Goal: Register for event/course

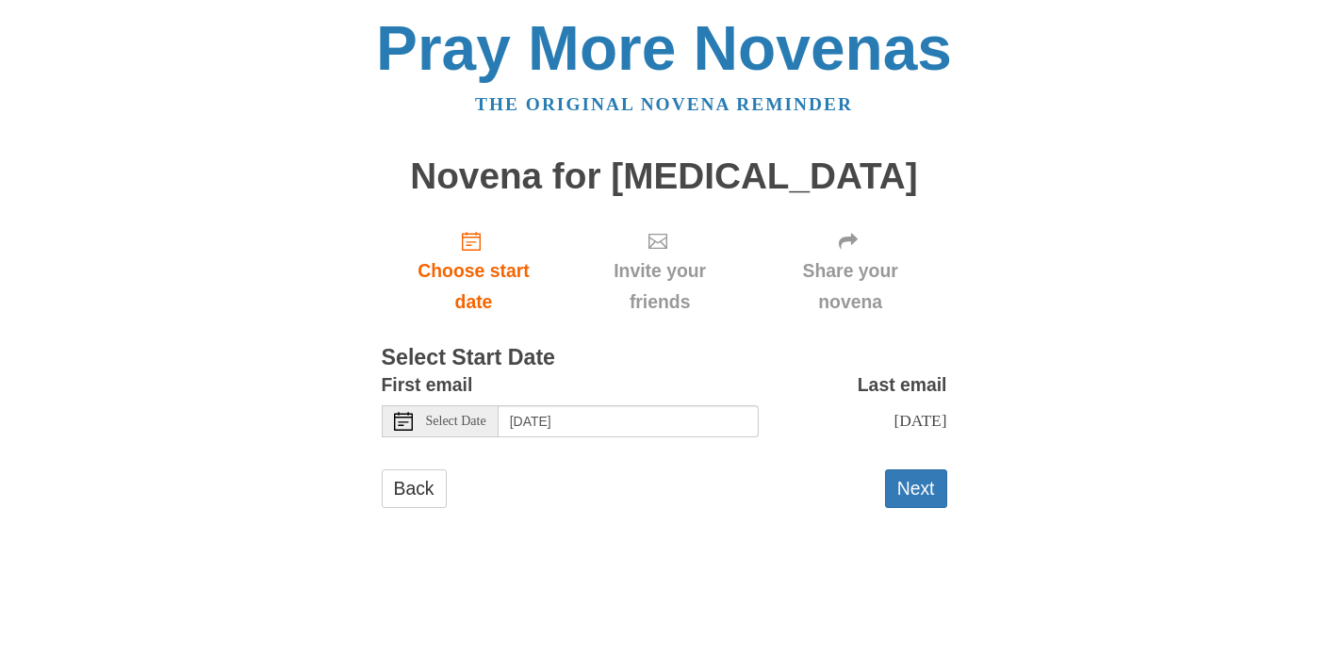
click at [451, 416] on span "Select Date" at bounding box center [456, 421] width 60 height 13
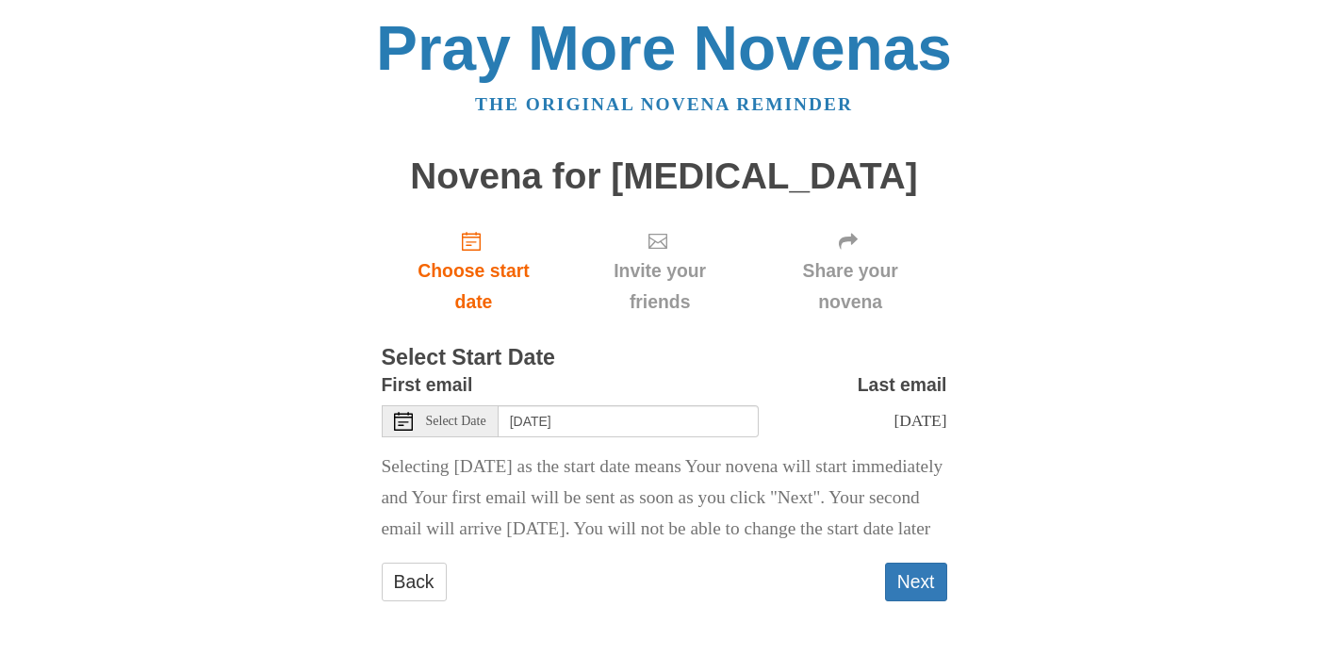
click at [445, 418] on span "Select Date" at bounding box center [456, 421] width 60 height 13
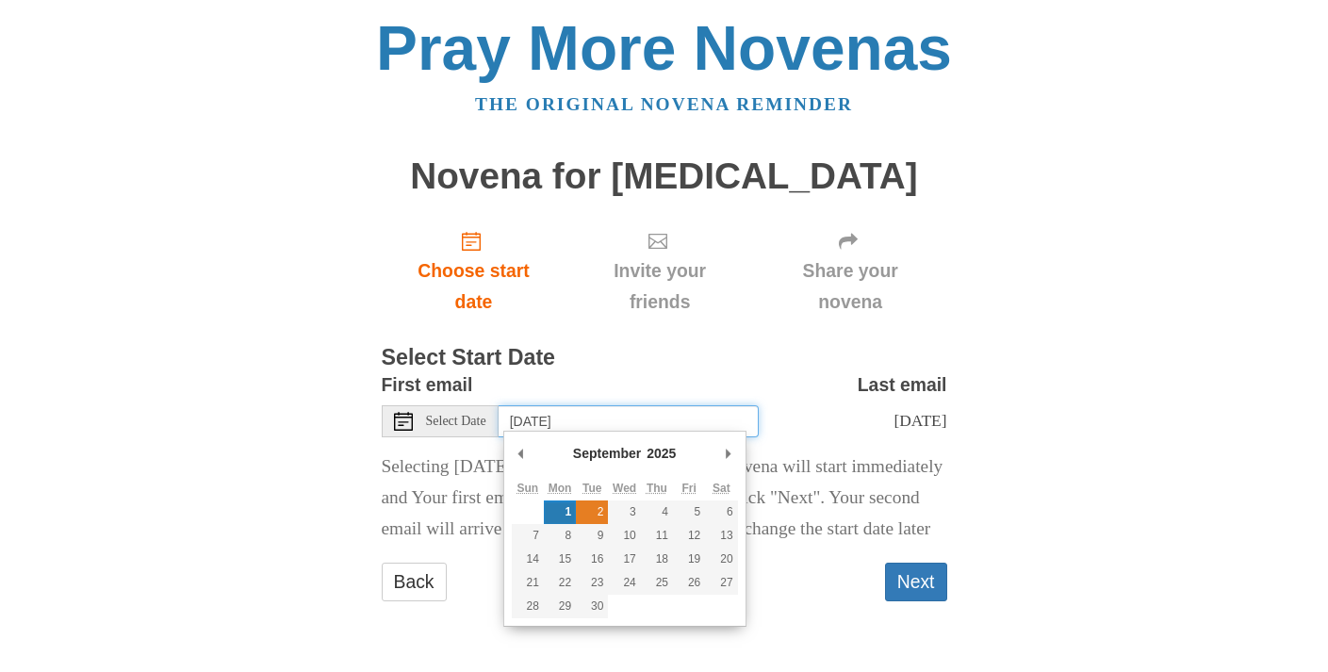
type input "Tuesday, September 2nd"
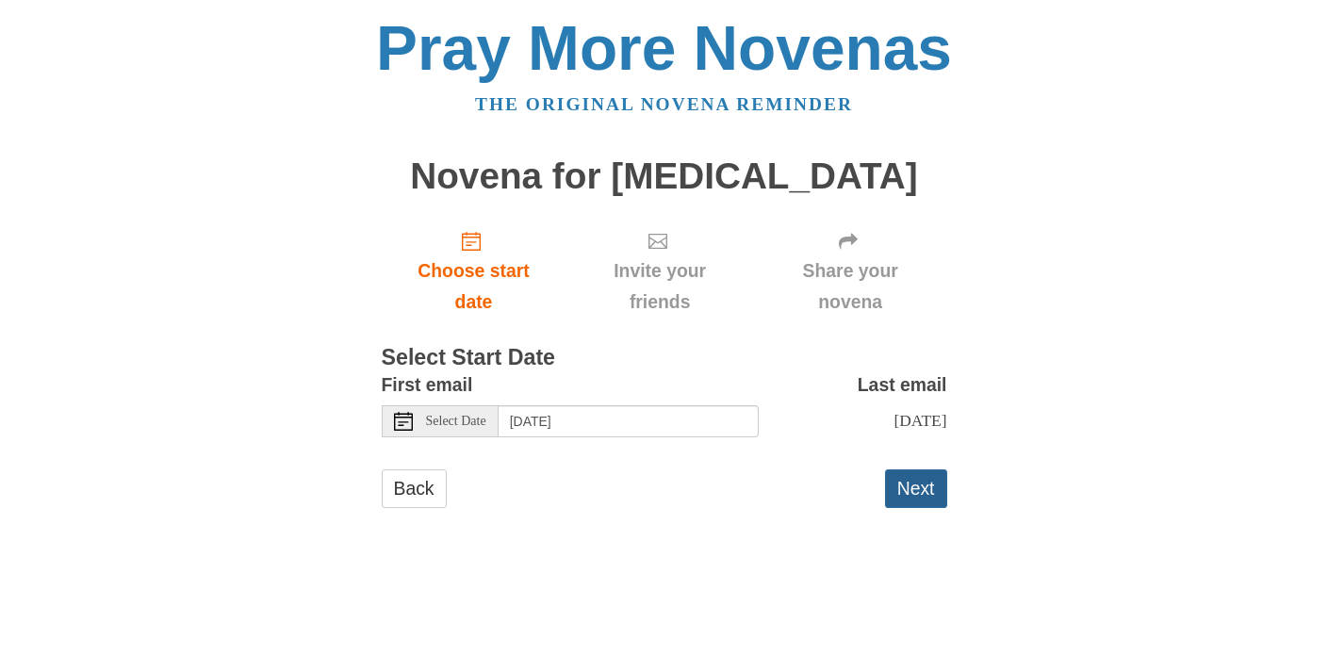
click at [910, 500] on button "Next" at bounding box center [916, 488] width 62 height 39
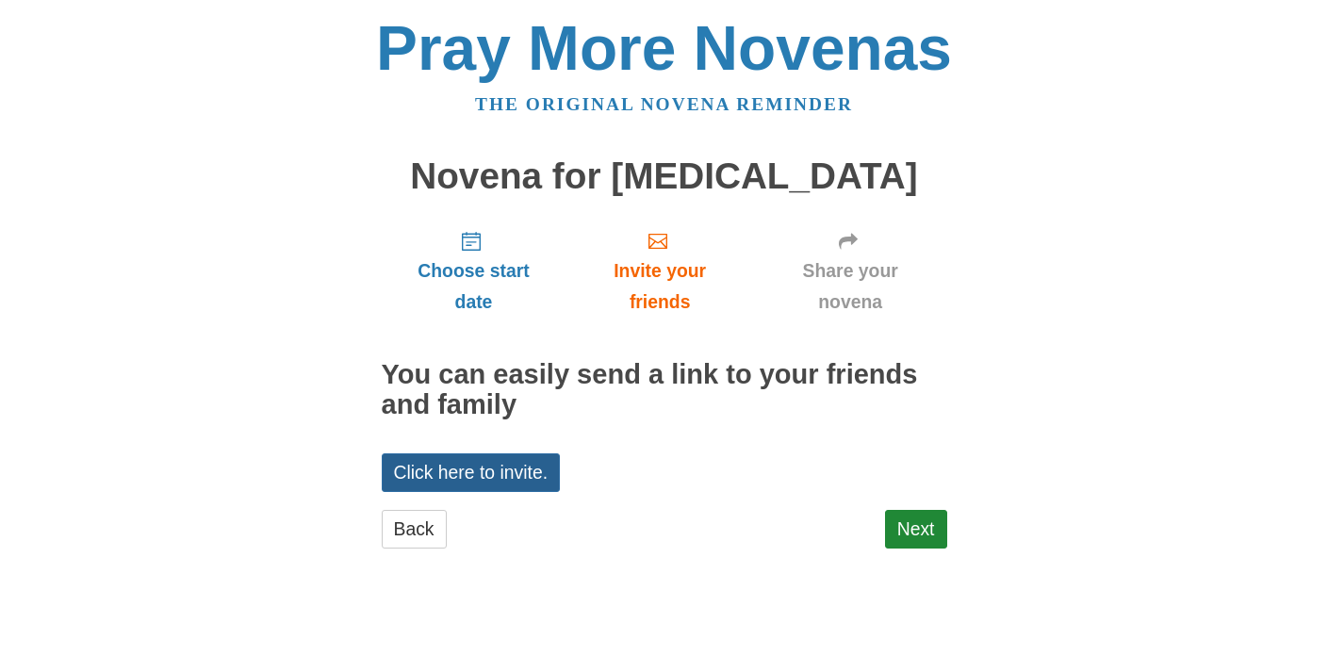
click at [463, 467] on link "Click here to invite." at bounding box center [471, 472] width 179 height 39
click at [470, 467] on link "Click here to invite." at bounding box center [471, 472] width 179 height 39
click at [912, 519] on link "Next" at bounding box center [916, 529] width 62 height 39
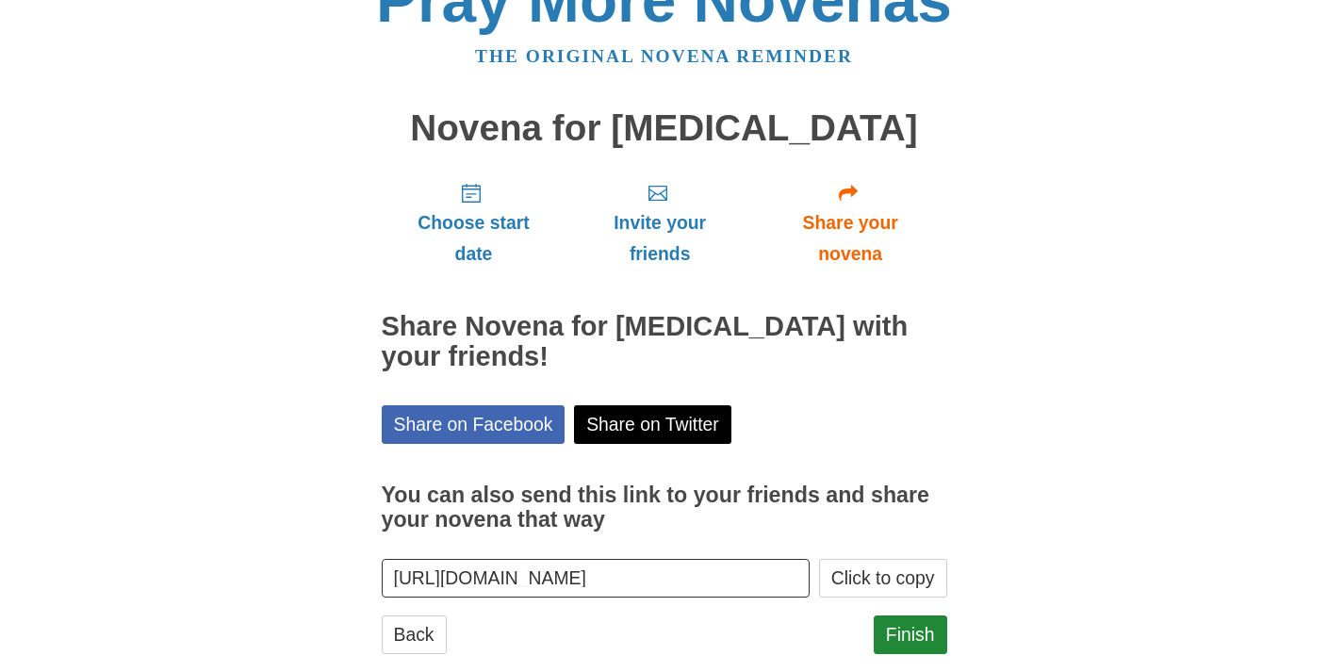
scroll to position [47, 0]
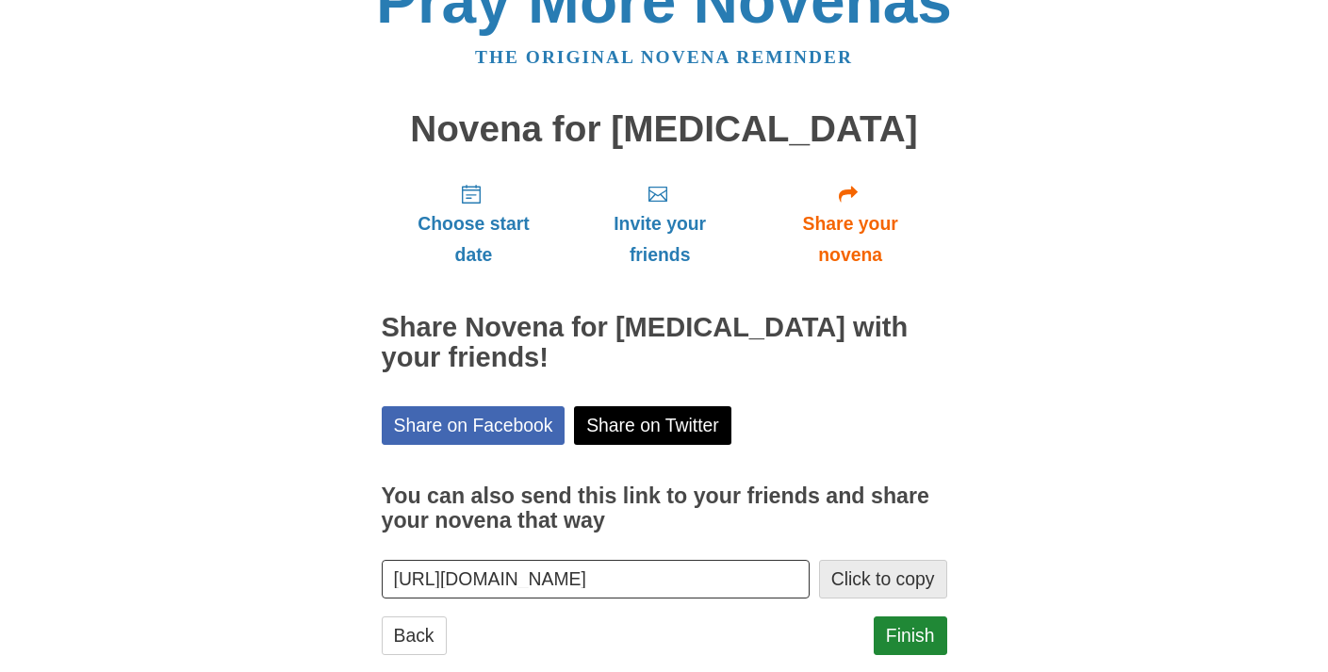
click at [881, 560] on button "Click to copy" at bounding box center [883, 579] width 128 height 39
click at [877, 560] on button "Click to copy" at bounding box center [883, 579] width 128 height 39
click at [871, 560] on button "Click to copy" at bounding box center [883, 579] width 128 height 39
click at [789, 560] on input "https://www.praymorenovenas.com/novena-for-cancer/1230111" at bounding box center [596, 579] width 429 height 39
click at [913, 616] on link "Finish" at bounding box center [911, 635] width 74 height 39
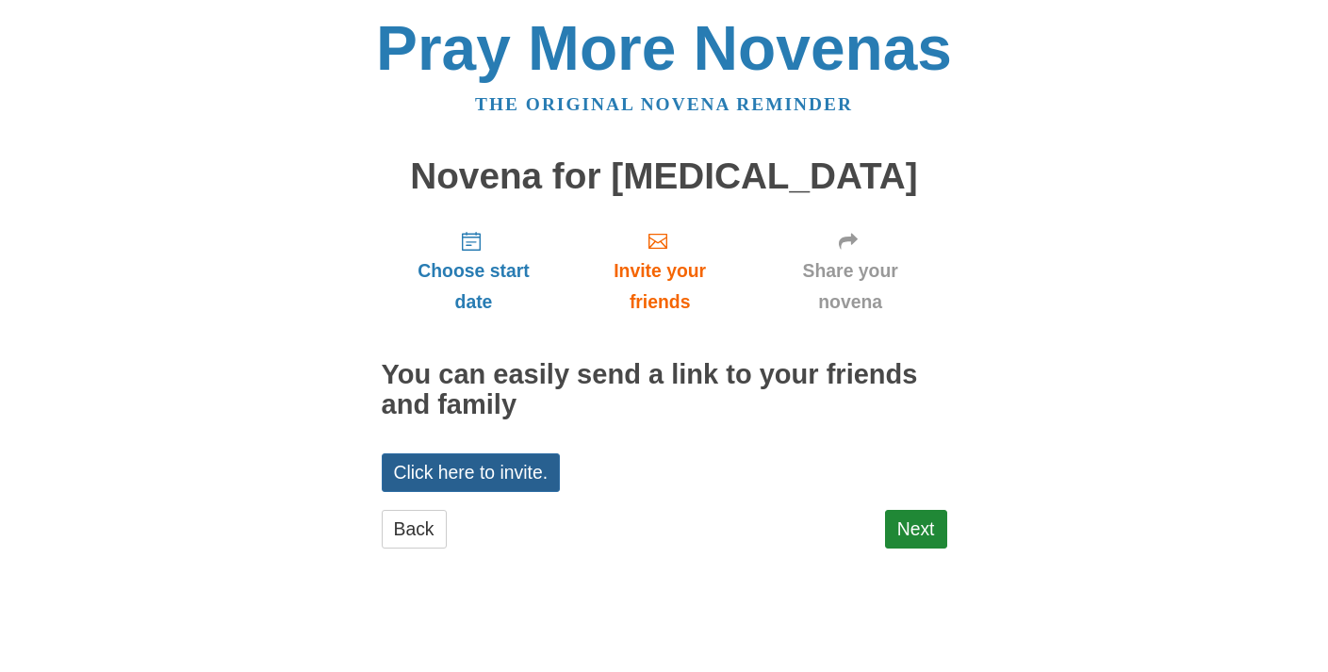
click at [522, 461] on link "Click here to invite." at bounding box center [471, 472] width 179 height 39
